Goal: Task Accomplishment & Management: Complete application form

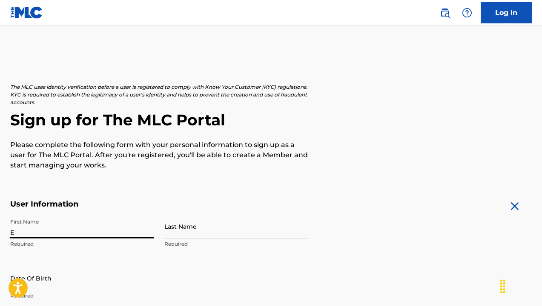
type input "Ed"
type input "[PERSON_NAME]"
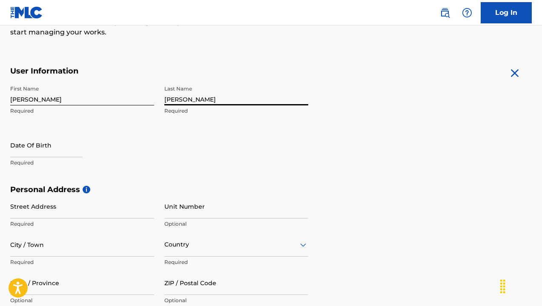
scroll to position [135, 0]
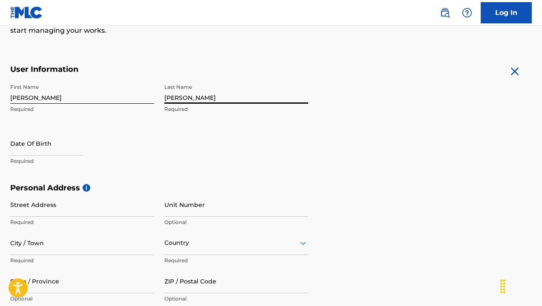
type input "[PERSON_NAME]"
select select "7"
select select "2025"
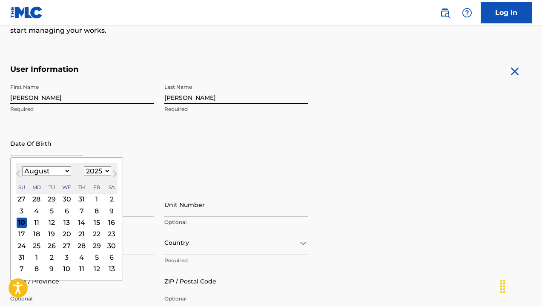
select select "3"
select select "1972"
click at [165, 159] on div "First Name [PERSON_NAME] Required Last Name [PERSON_NAME] Required Date Of Birt…" at bounding box center [159, 132] width 298 height 104
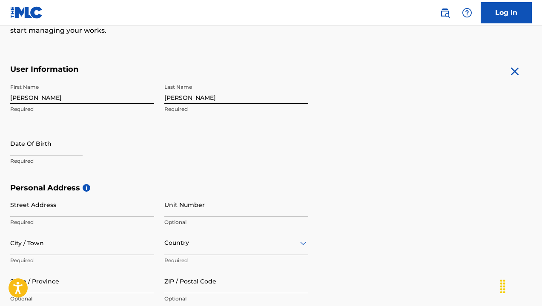
select select "7"
select select "2025"
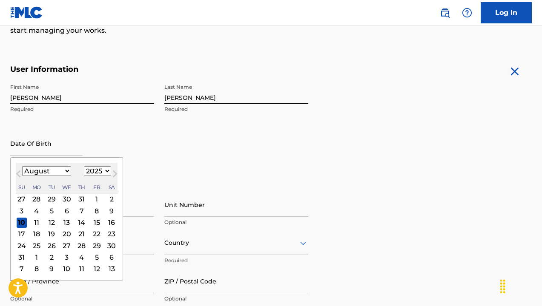
click at [29, 154] on input "text" at bounding box center [46, 144] width 72 height 24
select select "3"
click at [77, 197] on div "3" at bounding box center [82, 199] width 10 height 10
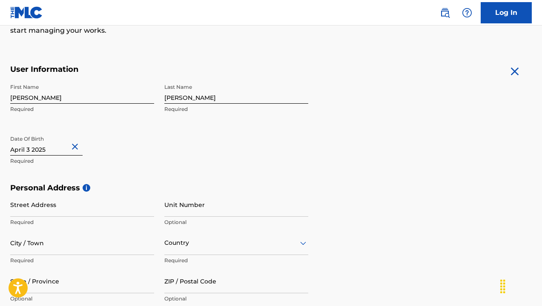
select select "3"
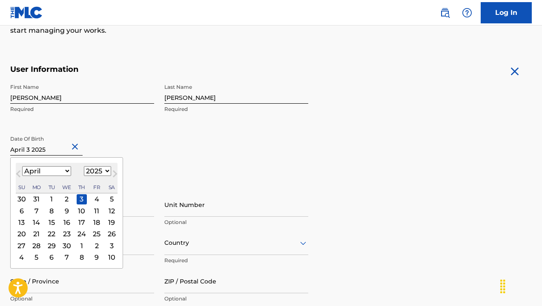
click at [43, 153] on input "text" at bounding box center [46, 144] width 72 height 24
select select "1972"
click at [37, 212] on div "3" at bounding box center [36, 211] width 10 height 10
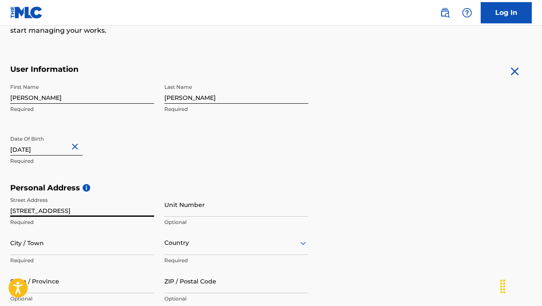
type input "[STREET_ADDRESS]"
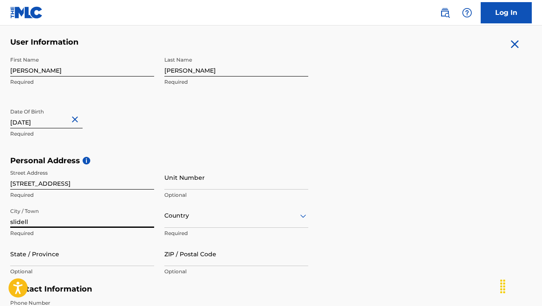
scroll to position [164, 0]
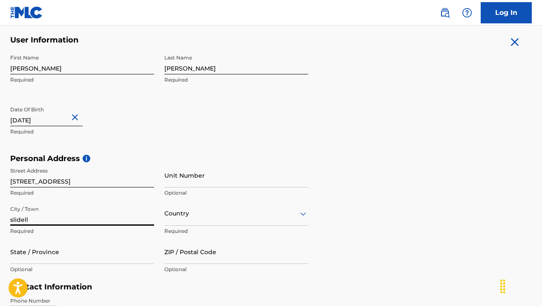
type input "slidell"
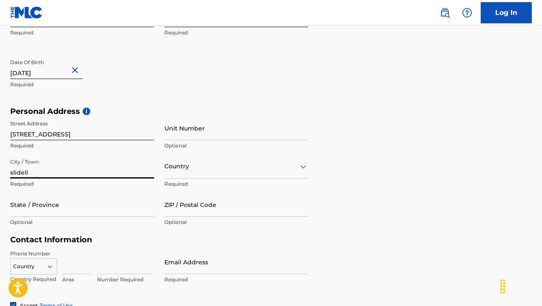
click at [233, 179] on div "Country" at bounding box center [236, 167] width 144 height 24
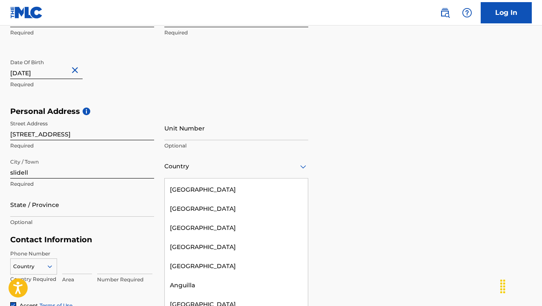
scroll to position [0, 0]
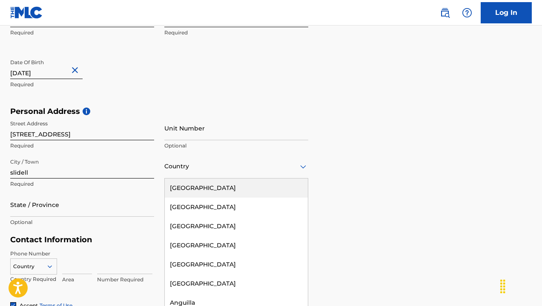
click at [233, 185] on div "[GEOGRAPHIC_DATA]" at bounding box center [236, 188] width 143 height 19
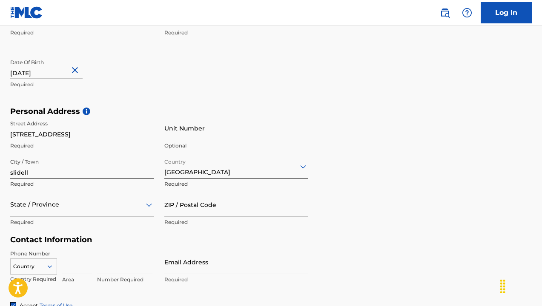
scroll to position [250, 0]
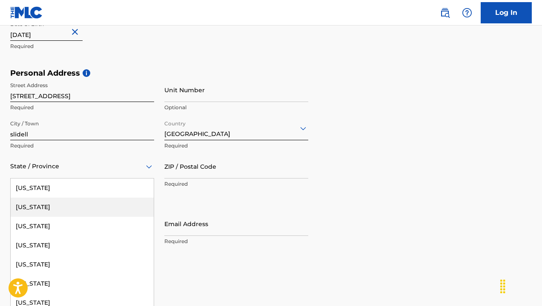
click at [63, 179] on div "[US_STATE], 2 of 57. 57 results available. Use Up and Down to choose options, p…" at bounding box center [82, 167] width 144 height 24
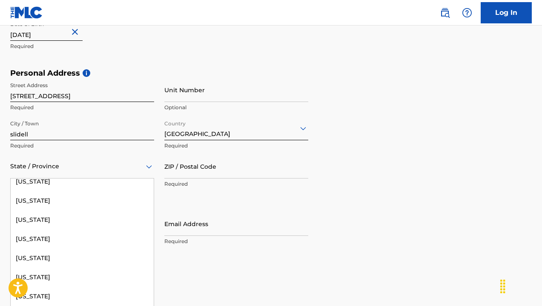
scroll to position [296, 0]
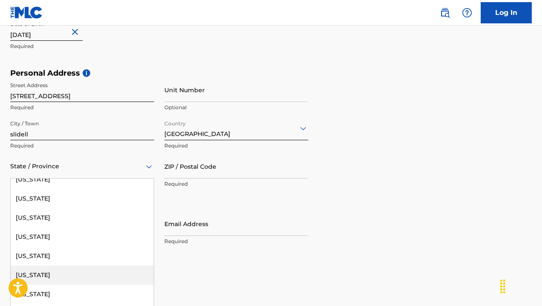
click at [65, 270] on div "[US_STATE]" at bounding box center [82, 275] width 143 height 19
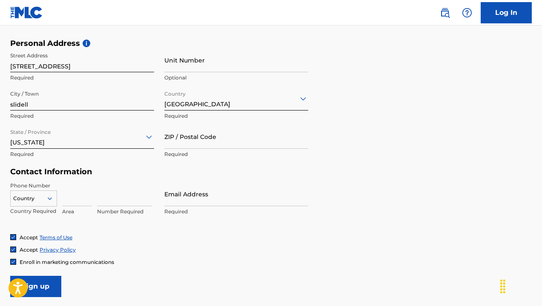
scroll to position [281, 0]
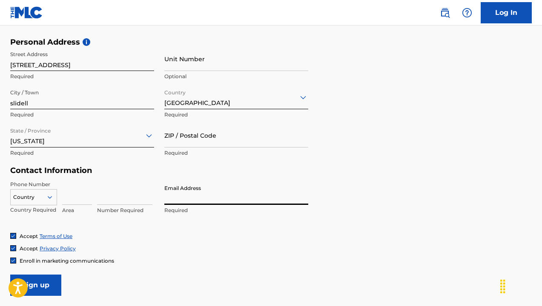
type input "[EMAIL_ADDRESS][DOMAIN_NAME]"
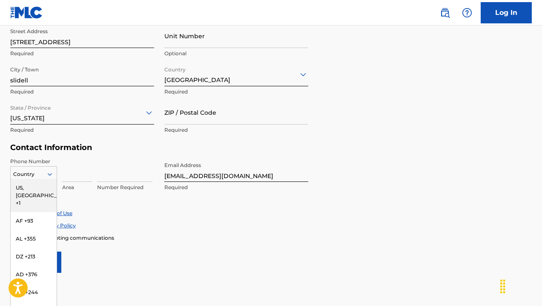
click at [46, 179] on div "US, [GEOGRAPHIC_DATA] +1, 1 of 216. 216 results available. Use Up and Down to c…" at bounding box center [33, 172] width 47 height 13
click at [44, 187] on div "US, [GEOGRAPHIC_DATA] +1" at bounding box center [34, 195] width 46 height 33
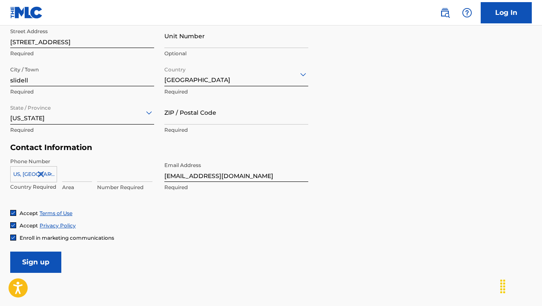
click at [72, 172] on input at bounding box center [77, 170] width 30 height 24
type input "985"
type input "7189840"
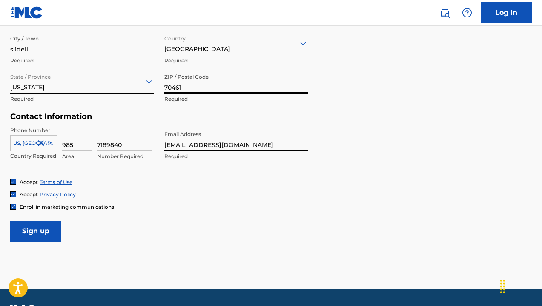
scroll to position [336, 0]
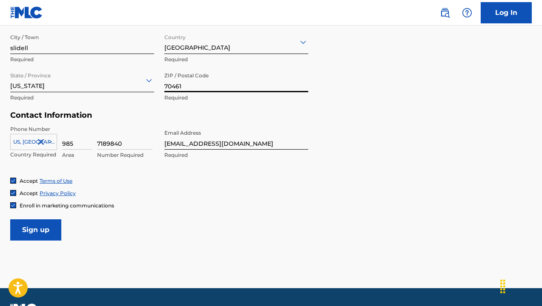
type input "70461"
click at [35, 228] on input "Sign up" at bounding box center [35, 230] width 51 height 21
click at [506, 13] on link "Log In" at bounding box center [506, 12] width 51 height 21
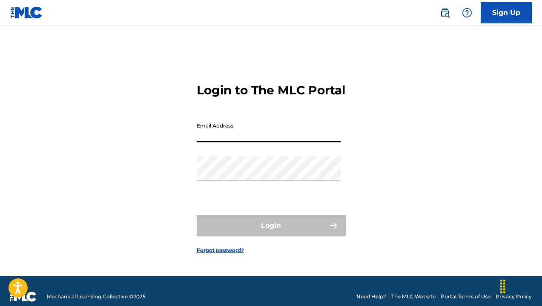
type input "[EMAIL_ADDRESS][DOMAIN_NAME]"
click at [271, 233] on button "Login" at bounding box center [271, 225] width 149 height 21
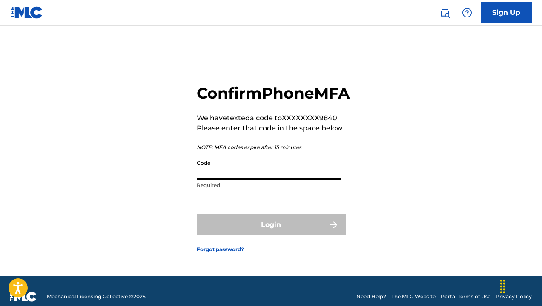
click at [253, 180] on input "Code" at bounding box center [269, 168] width 144 height 24
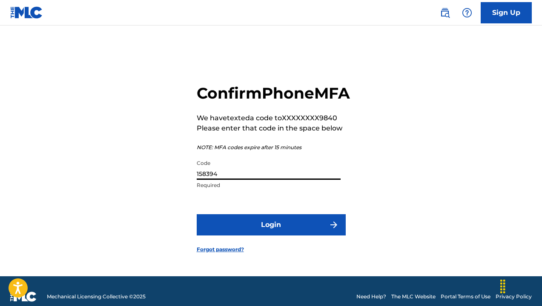
type input "158394"
click at [262, 227] on button "Login" at bounding box center [271, 225] width 149 height 21
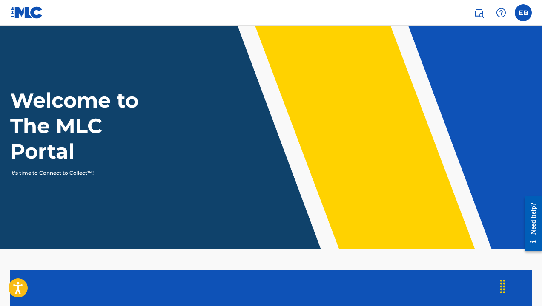
click at [518, 12] on label at bounding box center [523, 12] width 17 height 17
click at [523, 13] on input "EB [PERSON_NAME] [EMAIL_ADDRESS][DOMAIN_NAME] Profile Log out" at bounding box center [523, 13] width 0 height 0
click at [315, 163] on div "Welcome to The MLC Portal It's time to Connect to Collect™!" at bounding box center [271, 132] width 542 height 89
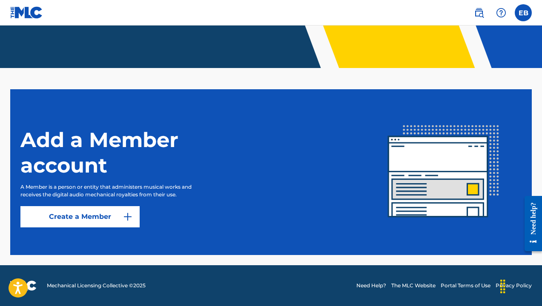
scroll to position [181, 0]
click at [107, 214] on link "Create a Member" at bounding box center [79, 216] width 119 height 21
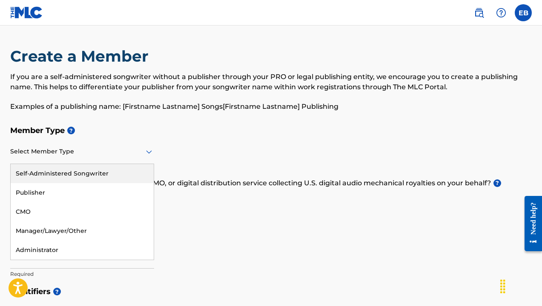
click at [95, 154] on div at bounding box center [82, 151] width 144 height 11
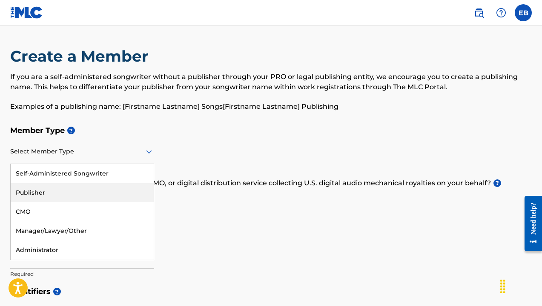
click at [82, 200] on div "Publisher" at bounding box center [82, 192] width 143 height 19
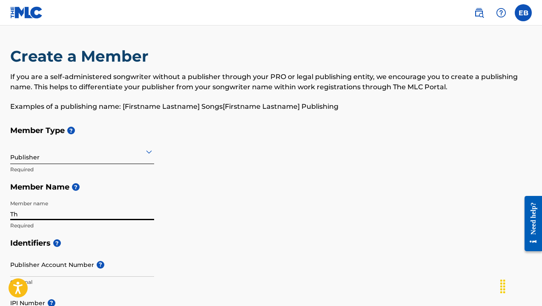
type input "T"
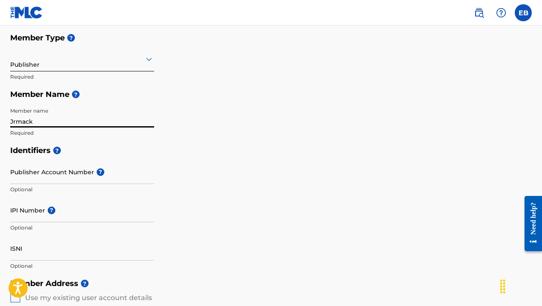
scroll to position [93, 0]
type input "Jrmack"
click at [97, 224] on p "Optional" at bounding box center [82, 228] width 144 height 8
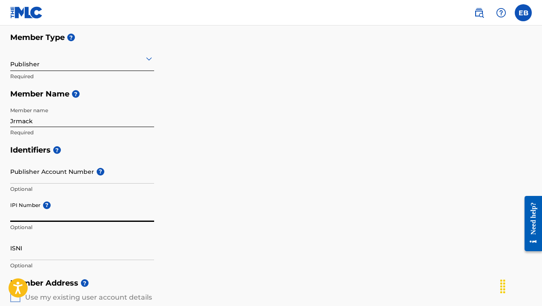
click at [65, 217] on input "IPI Number ?" at bounding box center [82, 210] width 144 height 24
paste input "345770645"
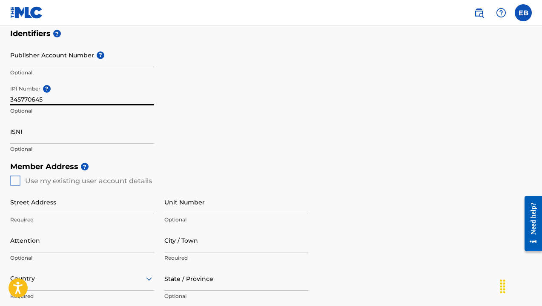
scroll to position [220, 0]
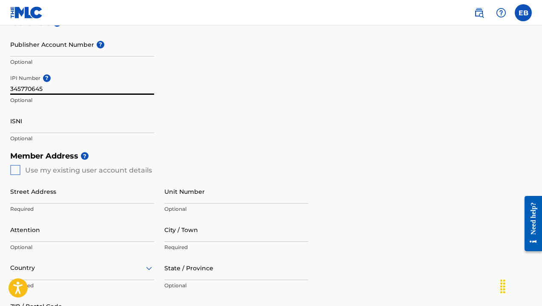
type input "345770645"
click at [12, 170] on div "Member Address ? Use my existing user account details Street Address Required U…" at bounding box center [270, 244] width 521 height 195
click at [15, 169] on div "Member Address ? Use my existing user account details Street Address Required U…" at bounding box center [270, 244] width 521 height 195
click at [16, 169] on div "Member Address ? Use my existing user account details Street Address Required U…" at bounding box center [270, 244] width 521 height 195
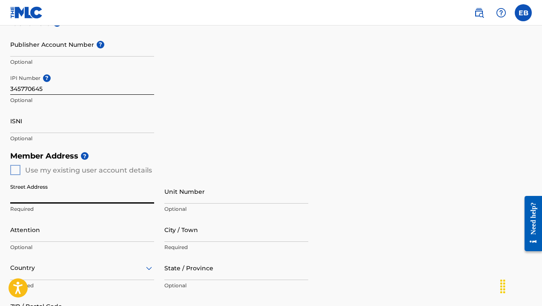
click at [30, 198] on input "Street Address" at bounding box center [82, 192] width 144 height 24
type input "[STREET_ADDRESS]"
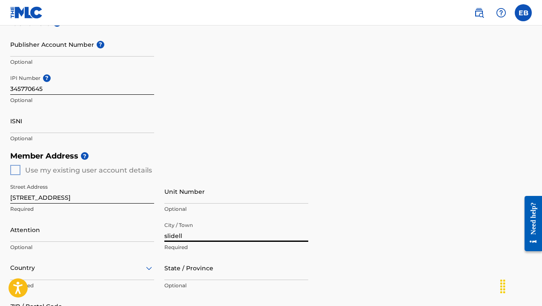
type input "slidell"
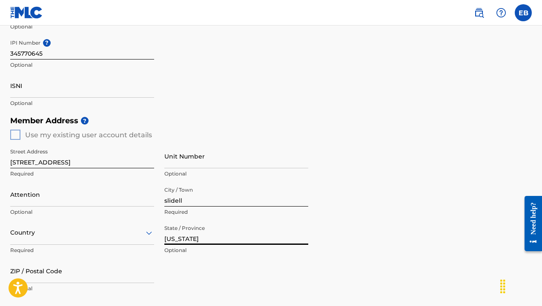
scroll to position [257, 0]
type input "[US_STATE]"
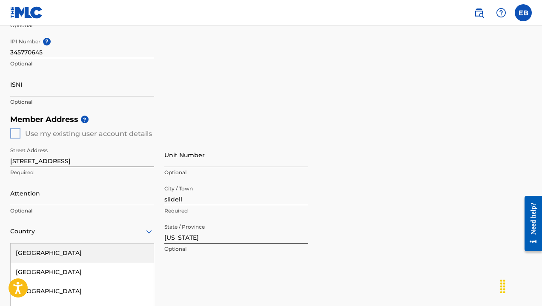
scroll to position [322, 0]
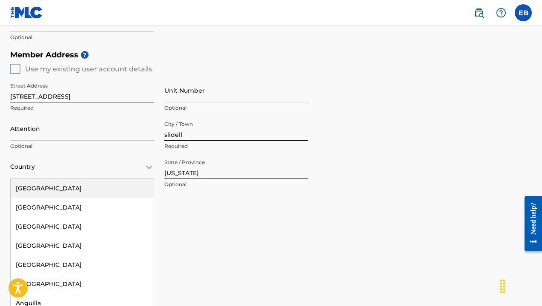
click at [143, 179] on div "[GEOGRAPHIC_DATA], 1 of 223. 223 results available. Use Up and Down to choose o…" at bounding box center [82, 167] width 144 height 24
click at [106, 183] on div "[GEOGRAPHIC_DATA]" at bounding box center [82, 188] width 143 height 19
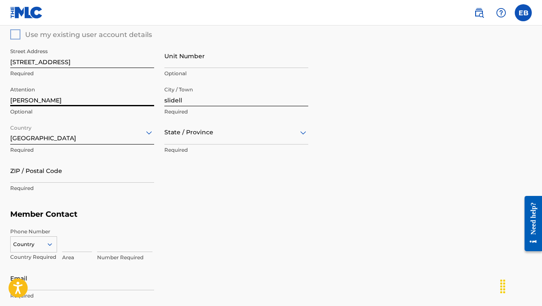
scroll to position [358, 0]
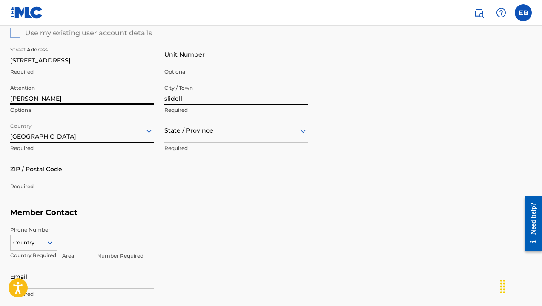
type input "[PERSON_NAME]"
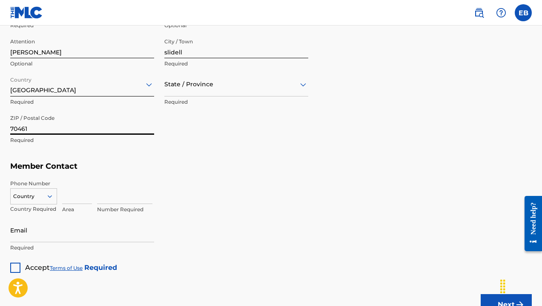
scroll to position [415, 0]
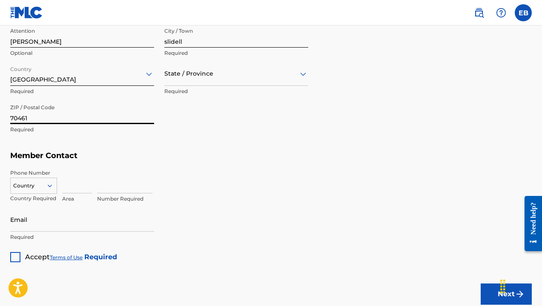
type input "70461"
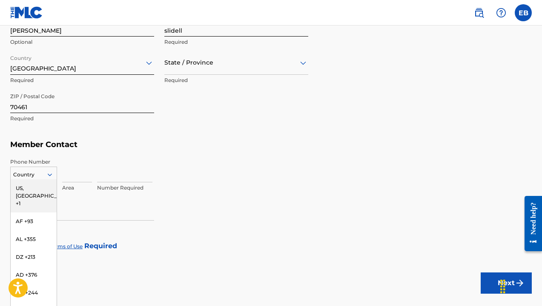
click at [46, 180] on div "US, [GEOGRAPHIC_DATA] +1, 1 of 216. 216 results available. Use Up and Down to c…" at bounding box center [33, 173] width 47 height 13
click at [46, 184] on div "US, [GEOGRAPHIC_DATA] +1" at bounding box center [34, 196] width 46 height 33
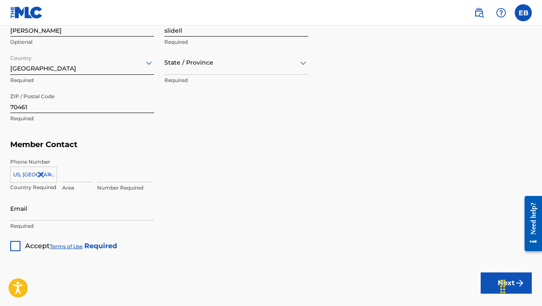
click at [71, 178] on input at bounding box center [77, 170] width 30 height 24
type input "985"
type input "7189840"
type input "[EMAIL_ADDRESS][DOMAIN_NAME]"
click at [16, 242] on div at bounding box center [15, 246] width 10 height 10
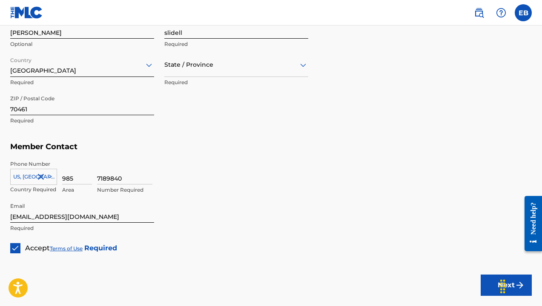
scroll to position [423, 0]
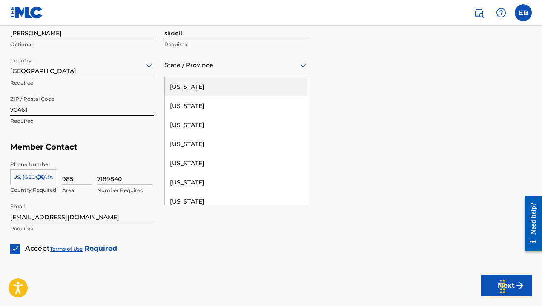
click at [251, 71] on div "State / Province" at bounding box center [236, 65] width 144 height 24
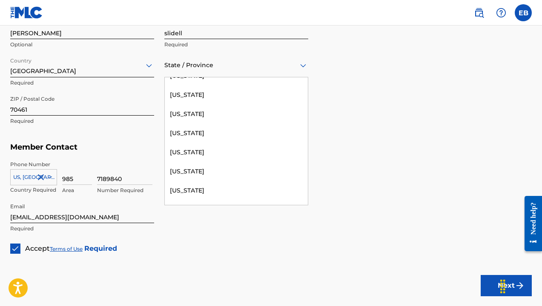
scroll to position [337, 0]
click at [234, 141] on div "[US_STATE]" at bounding box center [236, 132] width 143 height 19
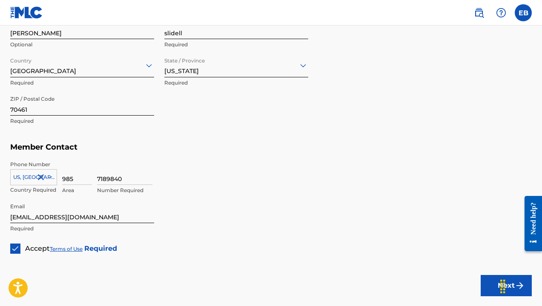
click at [485, 285] on button "Next" at bounding box center [506, 285] width 51 height 21
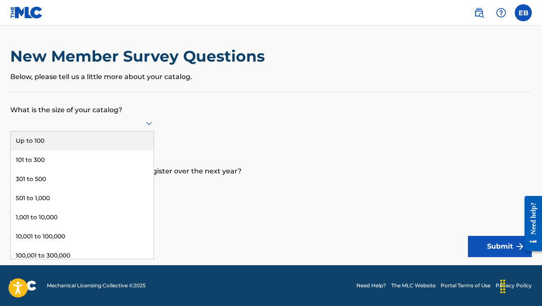
click at [97, 129] on div at bounding box center [82, 123] width 144 height 11
click at [104, 146] on div "Up to 100" at bounding box center [82, 141] width 143 height 19
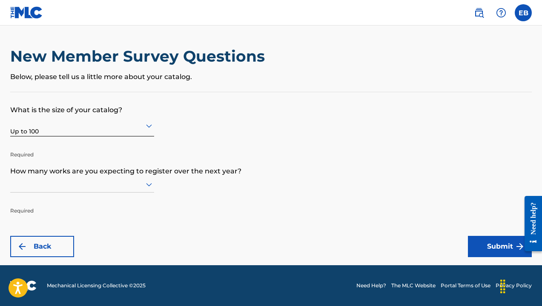
scroll to position [0, 0]
click at [91, 193] on div at bounding box center [82, 185] width 144 height 16
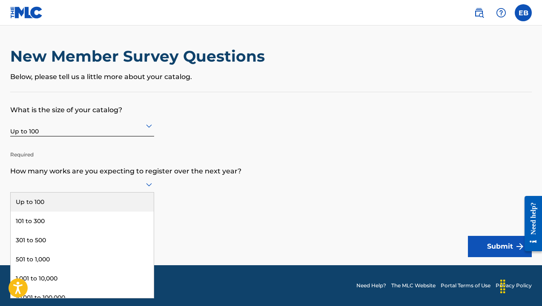
scroll to position [0, 0]
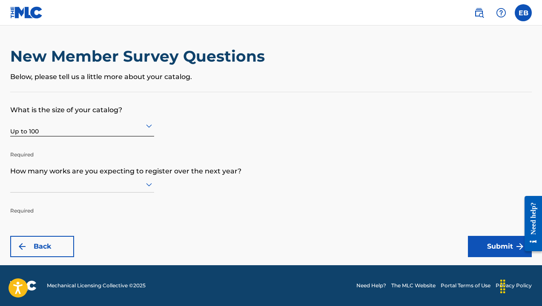
click at [91, 193] on div at bounding box center [82, 185] width 144 height 16
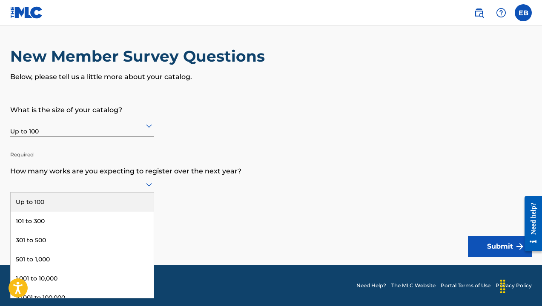
click at [91, 193] on div at bounding box center [82, 185] width 144 height 16
click at [86, 209] on div "Up to 100" at bounding box center [82, 202] width 143 height 19
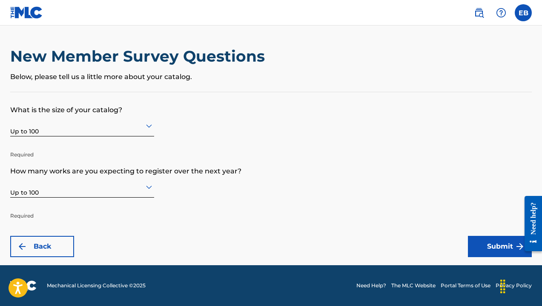
scroll to position [0, 0]
click at [492, 250] on button "Submit" at bounding box center [500, 246] width 64 height 21
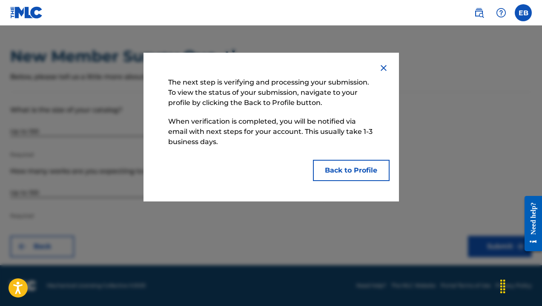
click at [328, 167] on button "Back to Profile" at bounding box center [351, 170] width 77 height 21
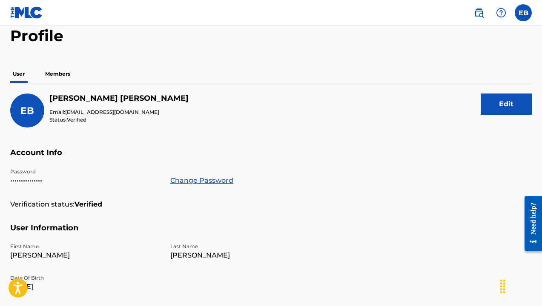
scroll to position [40, 0]
click at [41, 181] on p "•••••••••••••••" at bounding box center [85, 181] width 150 height 10
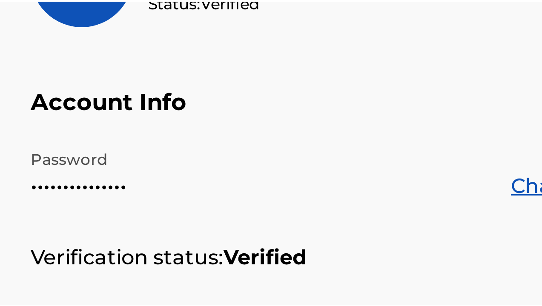
scroll to position [35, 0]
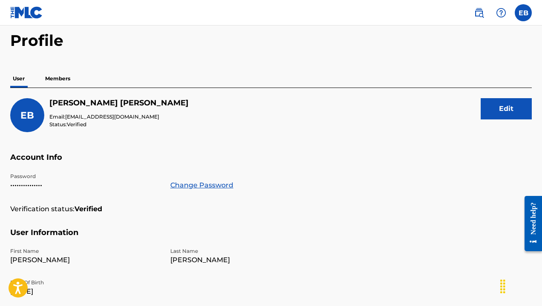
click at [490, 112] on button "Edit" at bounding box center [506, 108] width 51 height 21
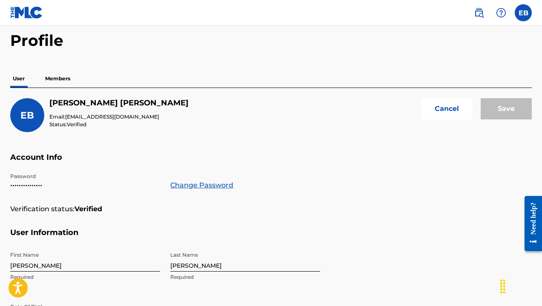
click at [213, 186] on link "Change Password" at bounding box center [201, 185] width 63 height 10
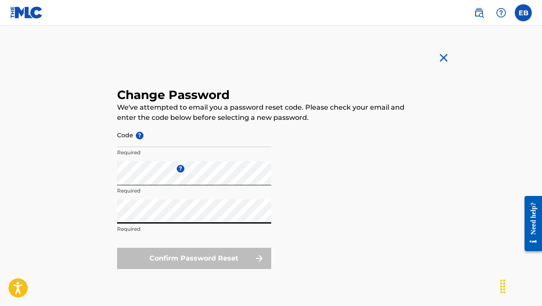
click at [143, 262] on div "Confirm Password Reset" at bounding box center [194, 258] width 154 height 21
click at [204, 262] on div "Confirm Password Reset" at bounding box center [194, 258] width 154 height 21
click at [261, 259] on div "Confirm Password Reset" at bounding box center [194, 258] width 154 height 21
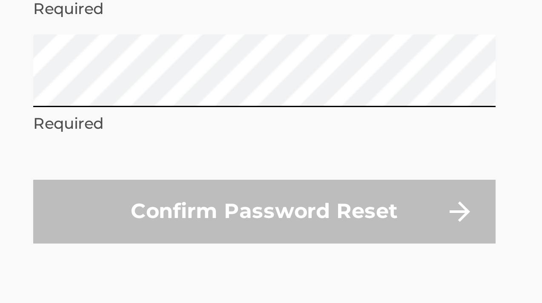
scroll to position [54, 0]
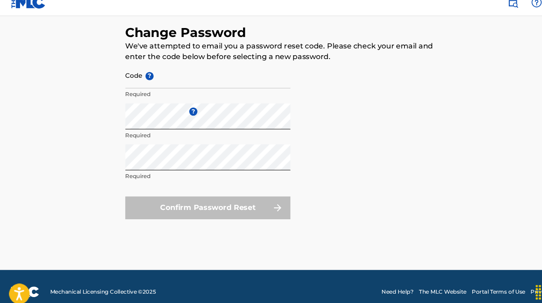
click at [194, 200] on div "Confirm Password Reset" at bounding box center [194, 204] width 154 height 21
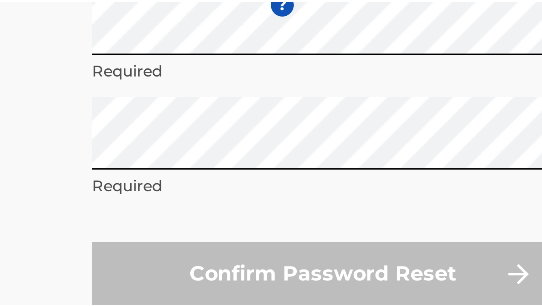
scroll to position [52, 0]
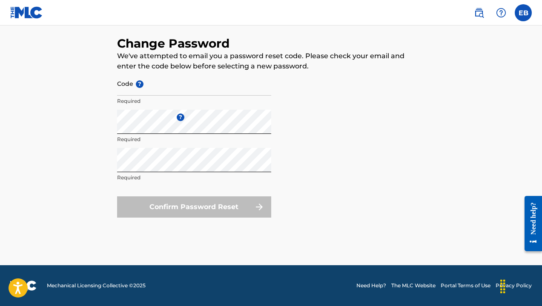
click at [151, 90] on input "Code ?" at bounding box center [194, 84] width 154 height 24
paste input "2e301c754c324217ddcc77e1873409ad"
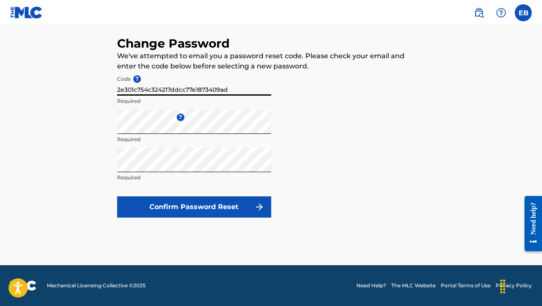
type input "2e301c754c324217ddcc77e1873409ad"
click at [175, 204] on button "Confirm Password Reset" at bounding box center [194, 207] width 154 height 21
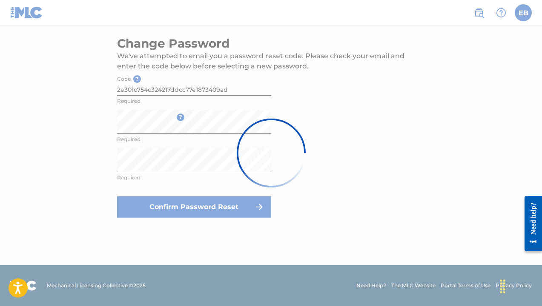
scroll to position [0, 0]
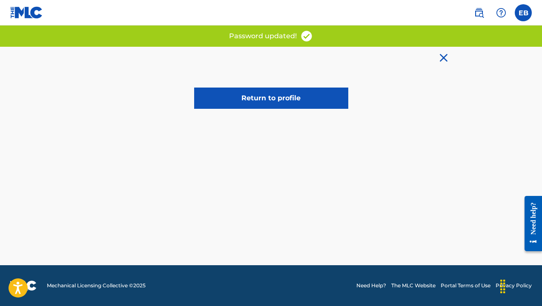
click at [278, 100] on link "Return to profile" at bounding box center [271, 98] width 154 height 21
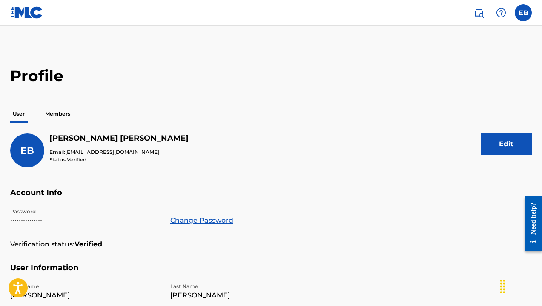
click at [32, 6] on link at bounding box center [26, 12] width 33 height 25
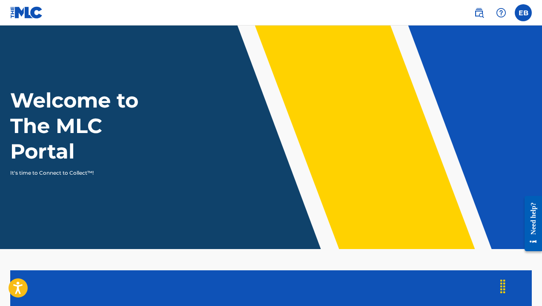
click at [522, 11] on label at bounding box center [523, 12] width 17 height 17
click at [523, 13] on input "EB [PERSON_NAME] [EMAIL_ADDRESS][DOMAIN_NAME] Profile Log out" at bounding box center [523, 13] width 0 height 0
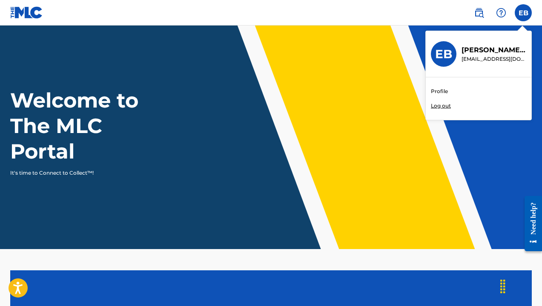
click at [435, 90] on link "Profile" at bounding box center [439, 92] width 17 height 8
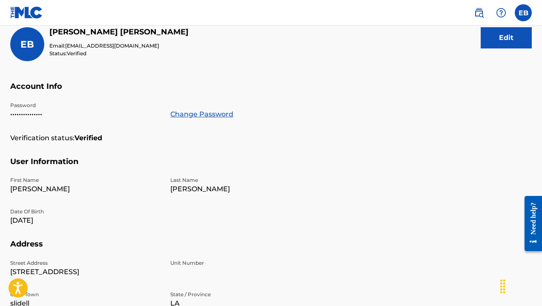
scroll to position [98, 0]
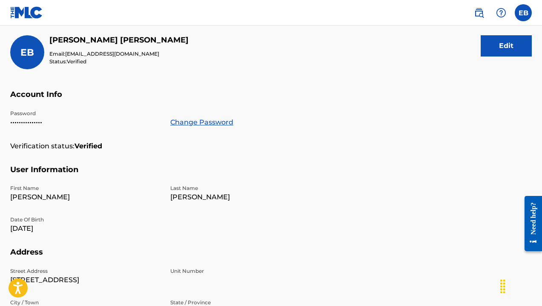
click at [526, 10] on label at bounding box center [523, 12] width 17 height 17
click at [523, 13] on input "EB [PERSON_NAME] [EMAIL_ADDRESS][DOMAIN_NAME] Profile Log out" at bounding box center [523, 13] width 0 height 0
click at [77, 22] on nav "EB EB [PERSON_NAME] [EMAIL_ADDRESS][DOMAIN_NAME] Profile Log out" at bounding box center [271, 13] width 542 height 26
click at [25, 15] on img at bounding box center [26, 12] width 33 height 12
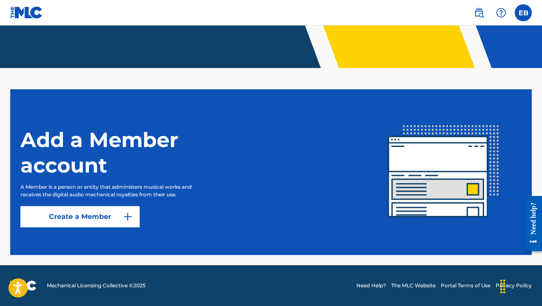
scroll to position [181, 0]
click at [68, 223] on link "Create a Member" at bounding box center [79, 216] width 119 height 21
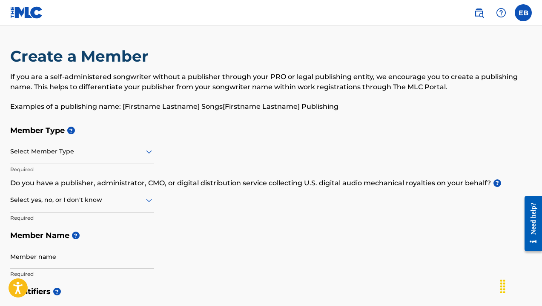
click at [506, 13] on img at bounding box center [501, 13] width 10 height 10
click at [525, 10] on label at bounding box center [523, 12] width 17 height 17
click at [523, 13] on input "EB [PERSON_NAME] [EMAIL_ADDRESS][DOMAIN_NAME] Profile Log out" at bounding box center [523, 13] width 0 height 0
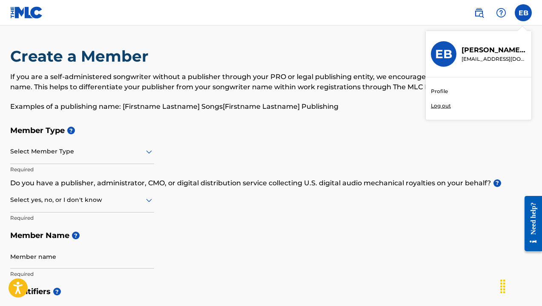
click at [438, 92] on link "Profile" at bounding box center [439, 92] width 17 height 8
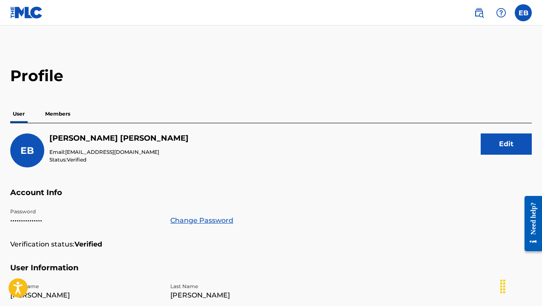
click at [524, 18] on label at bounding box center [523, 12] width 17 height 17
click at [523, 13] on input "EB [PERSON_NAME] [EMAIL_ADDRESS][DOMAIN_NAME] Profile Log out" at bounding box center [523, 13] width 0 height 0
click at [377, 114] on div "User Members" at bounding box center [270, 114] width 521 height 18
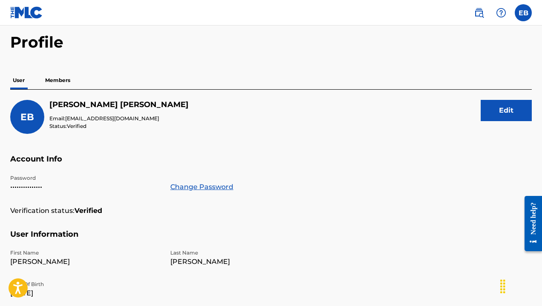
scroll to position [34, 0]
click at [55, 80] on p "Members" at bounding box center [58, 81] width 30 height 18
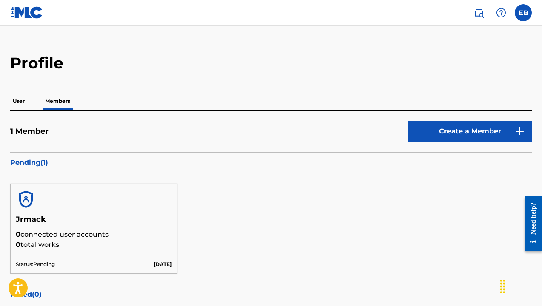
scroll to position [13, 0]
click at [26, 12] on img at bounding box center [26, 12] width 33 height 12
